Goal: Task Accomplishment & Management: Manage account settings

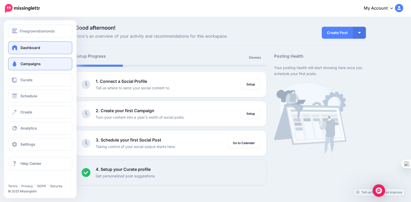
click at [31, 60] on link "Campaigns" at bounding box center [40, 63] width 64 height 13
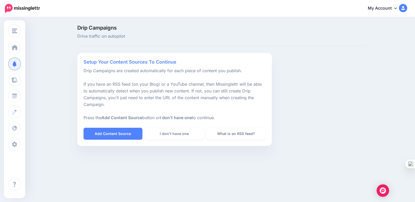
click at [407, 9] on img at bounding box center [403, 8] width 8 height 8
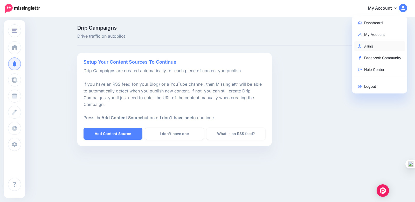
click at [389, 50] on link "Billing" at bounding box center [380, 46] width 52 height 10
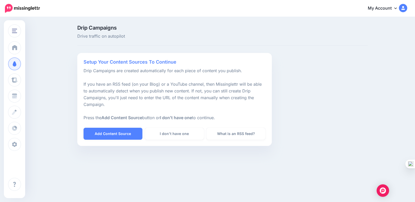
click at [404, 5] on img at bounding box center [403, 8] width 8 height 8
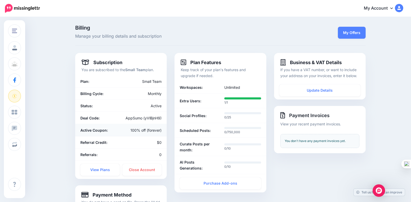
click at [147, 131] on div "100% off (forever)" at bounding box center [143, 130] width 45 height 6
drag, startPoint x: 239, startPoint y: 116, endPoint x: 280, endPoint y: 113, distance: 40.8
click at [280, 113] on div "Subscription You are subscribed to the Small Team plan. Plan: Small Team Billin…" at bounding box center [220, 145] width 298 height 185
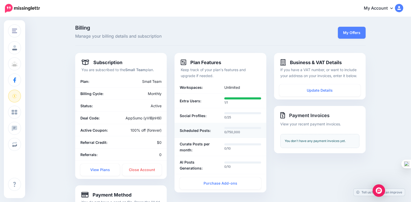
click at [228, 132] on p "0/750,000" at bounding box center [242, 131] width 37 height 5
click at [234, 96] on div "1/1" at bounding box center [242, 100] width 37 height 9
click at [234, 97] on div "1/1" at bounding box center [242, 100] width 37 height 9
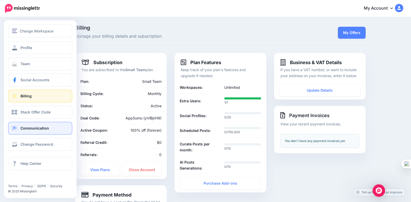
click at [39, 131] on link "Communication" at bounding box center [40, 128] width 64 height 13
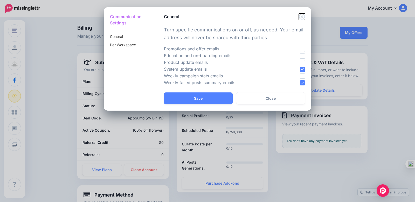
click at [302, 16] on icon "Close" at bounding box center [302, 16] width 6 height 6
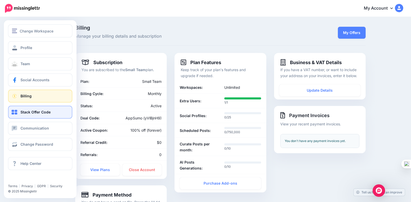
click at [44, 115] on link "Stack Offer Code" at bounding box center [40, 112] width 64 height 13
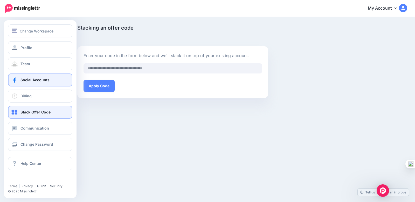
click at [16, 77] on link "Social Accounts" at bounding box center [40, 79] width 64 height 13
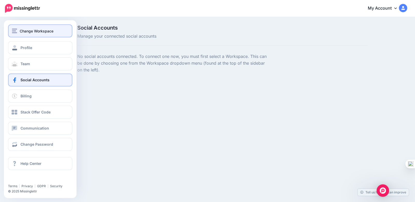
click at [17, 32] on div "Change Workspace" at bounding box center [40, 31] width 57 height 6
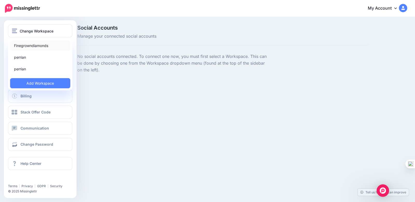
click at [33, 47] on link "Finegrowndiamonds" at bounding box center [40, 45] width 60 height 10
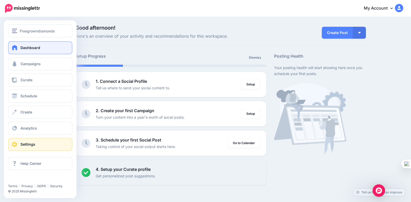
click at [14, 140] on link "Settings" at bounding box center [40, 144] width 64 height 13
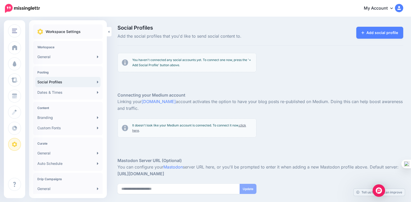
click at [51, 83] on link "Social Profiles" at bounding box center [67, 82] width 65 height 10
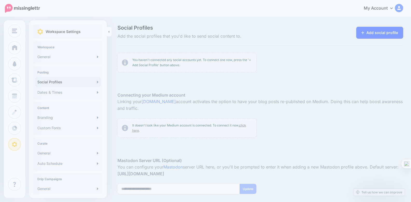
click at [371, 36] on link "Add social profile" at bounding box center [379, 33] width 47 height 12
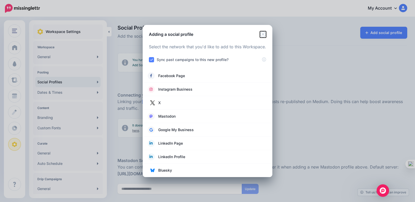
click at [264, 36] on icon "Close" at bounding box center [263, 34] width 6 height 6
